Goal: Information Seeking & Learning: Find specific fact

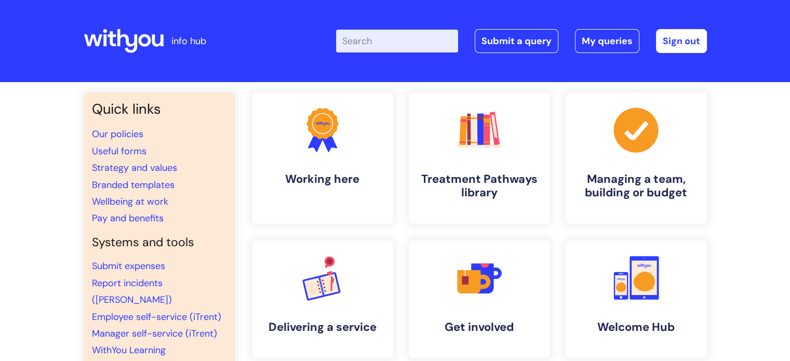
click at [405, 42] on input "Enter your search term here..." at bounding box center [397, 41] width 122 height 23
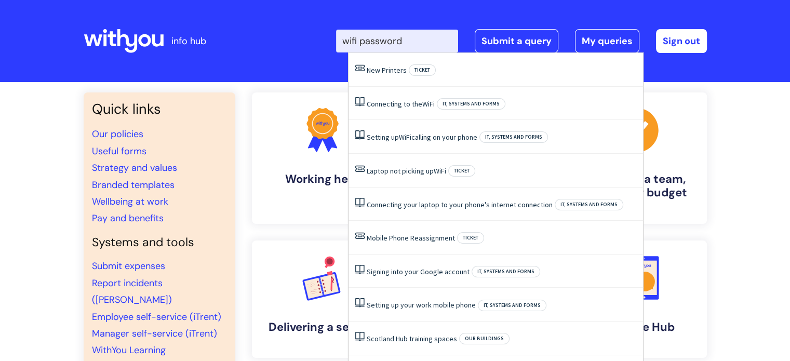
type input "wifi passwords"
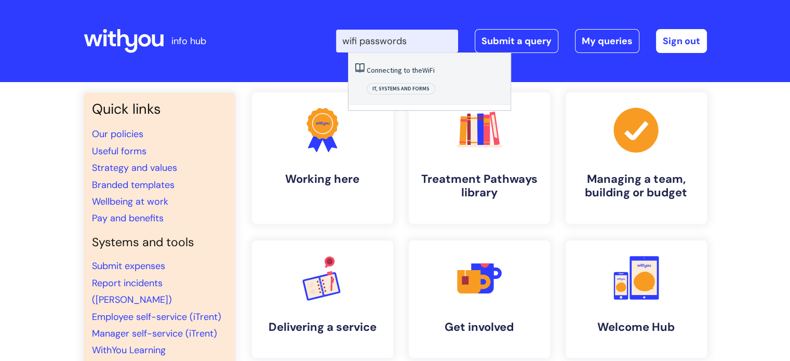
click at [395, 70] on link "Connecting to the WiFi" at bounding box center [401, 69] width 68 height 9
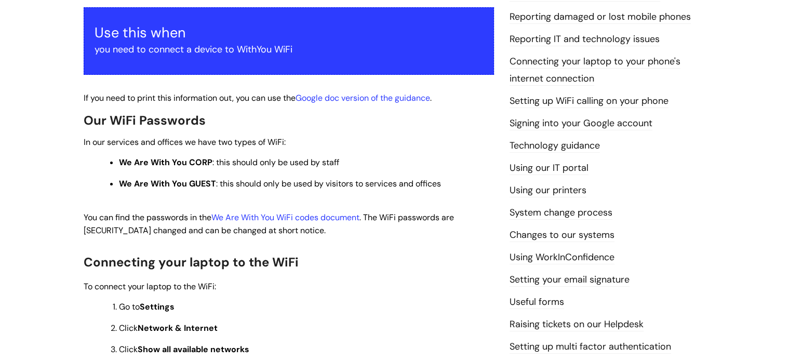
scroll to position [260, 0]
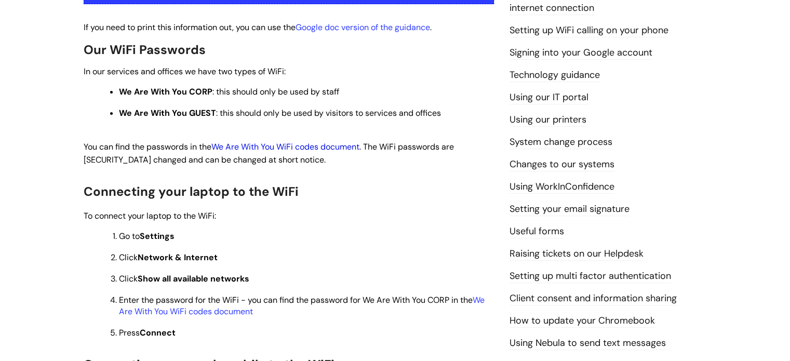
click at [322, 143] on link "We Are With You WiFi codes document" at bounding box center [285, 146] width 148 height 11
